Goal: Task Accomplishment & Management: Manage account settings

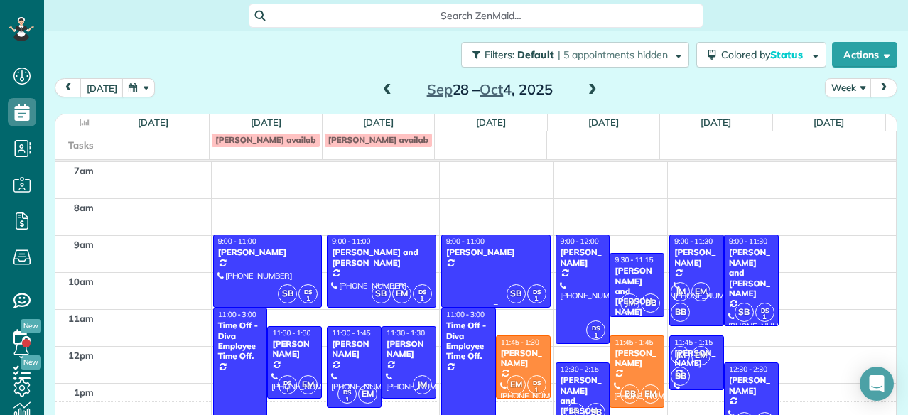
scroll to position [50, 0]
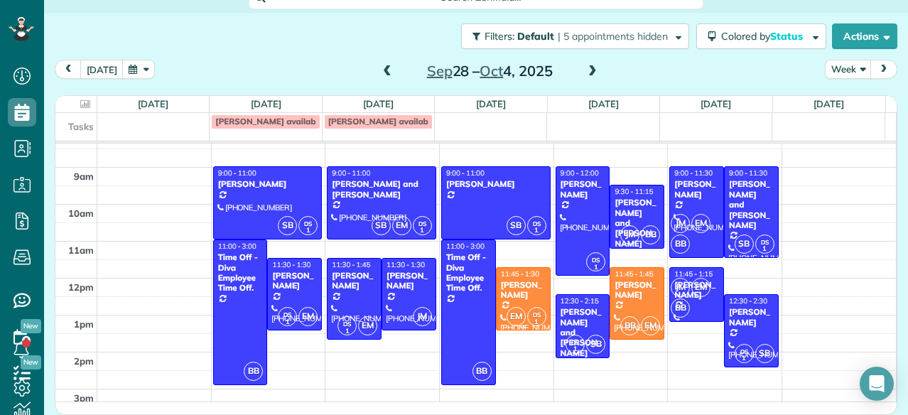
click at [496, 299] on div at bounding box center [522, 299] width 53 height 62
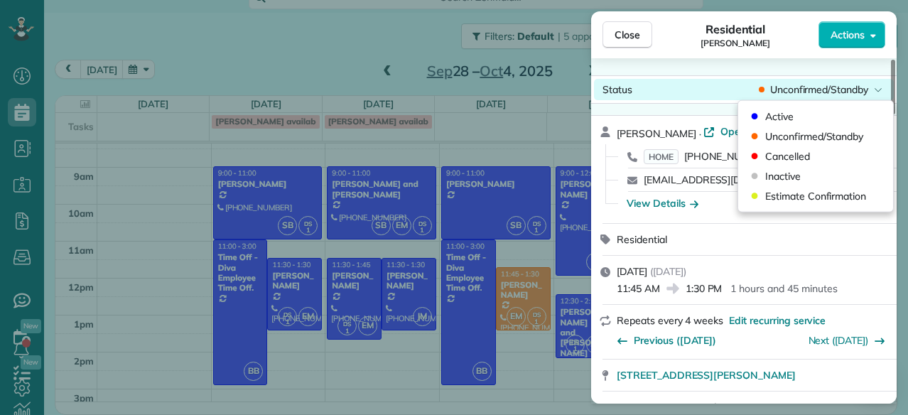
click at [815, 85] on span "Unconfirmed/Standby" at bounding box center [819, 89] width 98 height 14
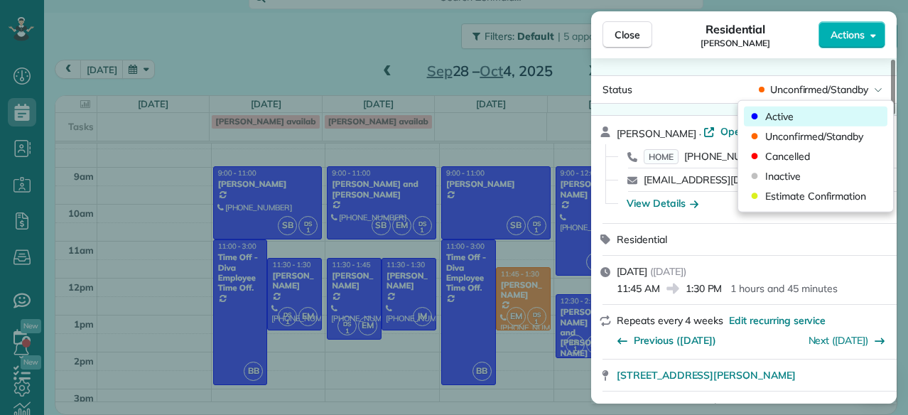
click at [785, 122] on span "Active" at bounding box center [779, 116] width 28 height 14
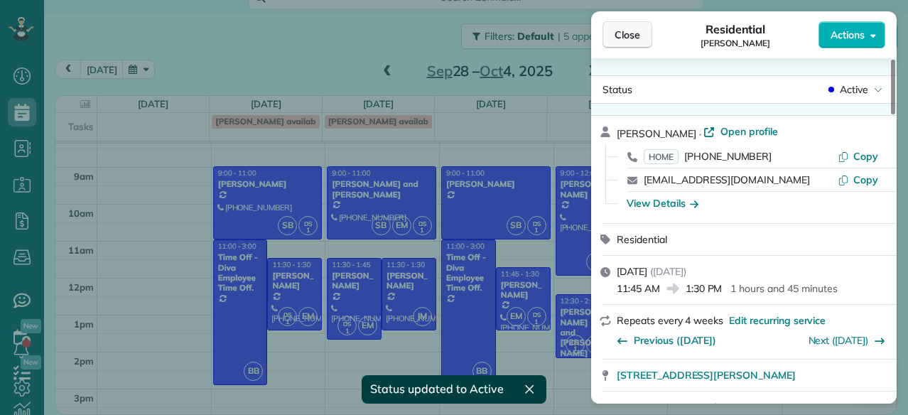
scroll to position [17, 0]
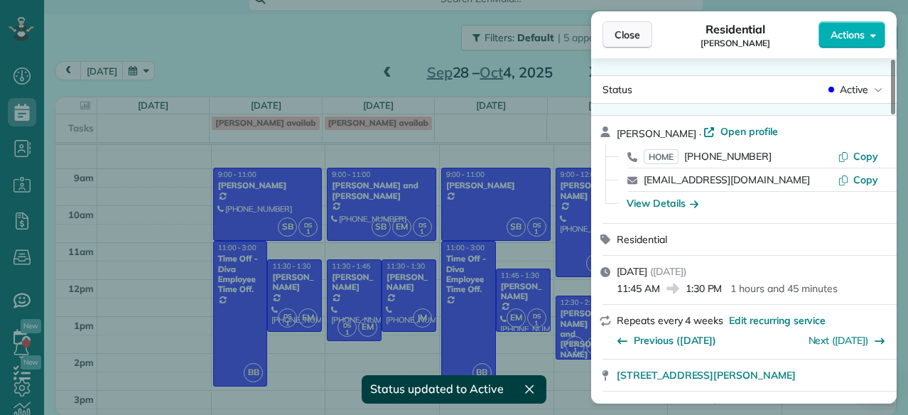
click at [639, 34] on button "Close" at bounding box center [627, 34] width 50 height 27
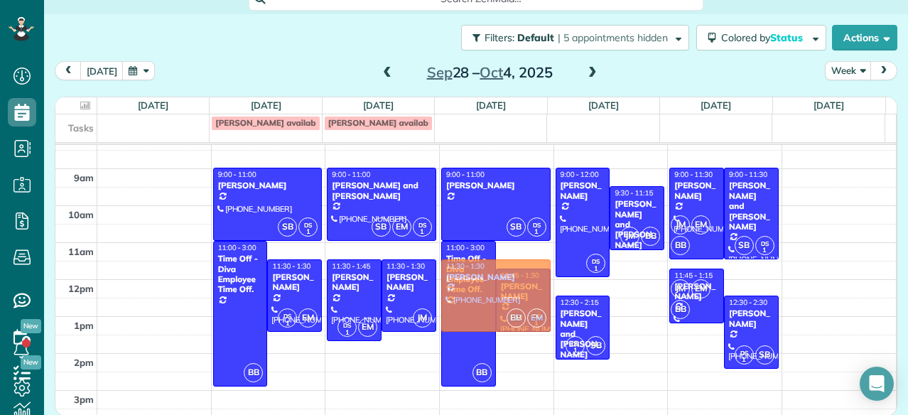
drag, startPoint x: 629, startPoint y: 305, endPoint x: 533, endPoint y: 293, distance: 97.3
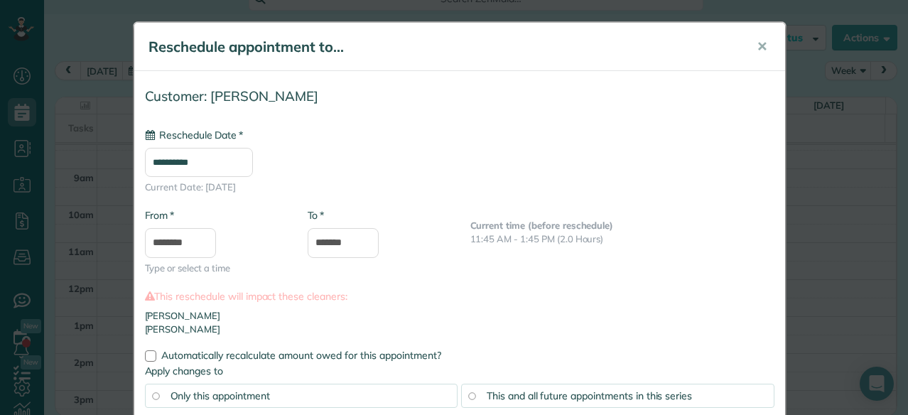
type input "**********"
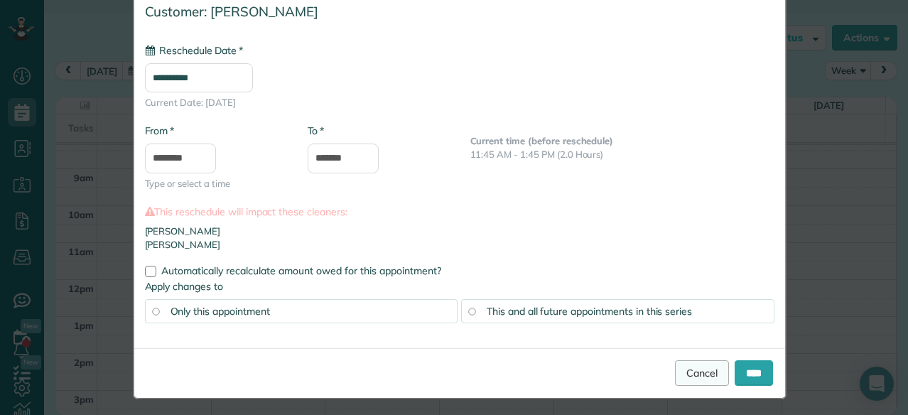
click at [681, 375] on link "Cancel" at bounding box center [702, 373] width 54 height 26
